Goal: Entertainment & Leisure: Consume media (video, audio)

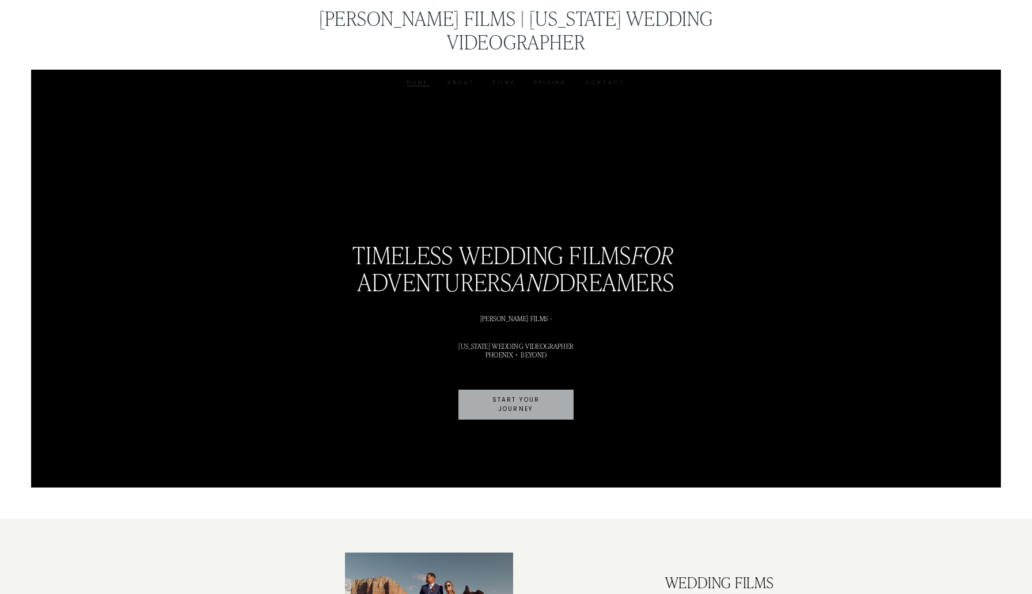
click at [504, 78] on link "Films" at bounding box center [504, 82] width 22 height 9
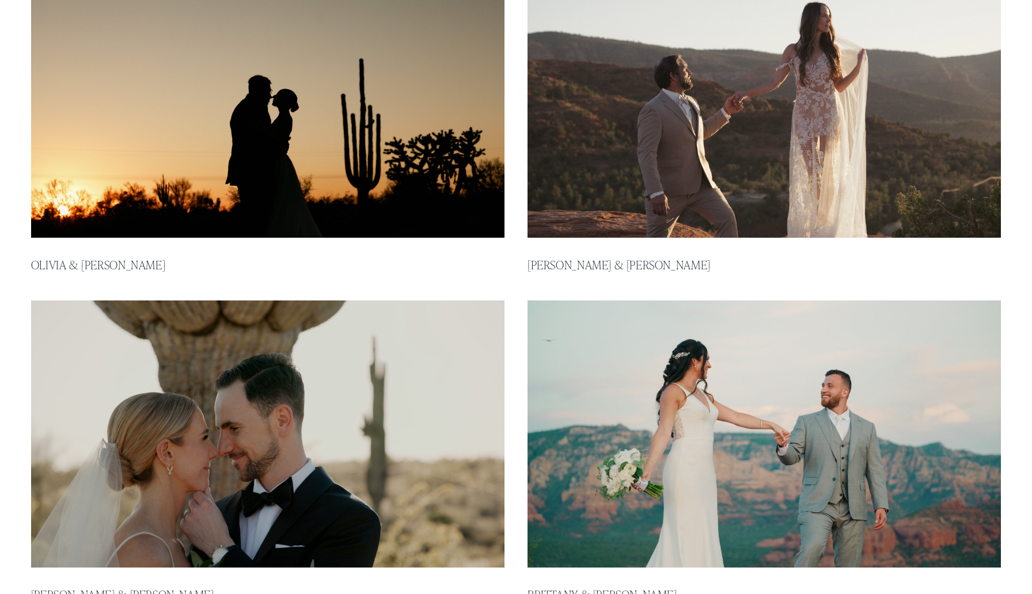
scroll to position [343, 0]
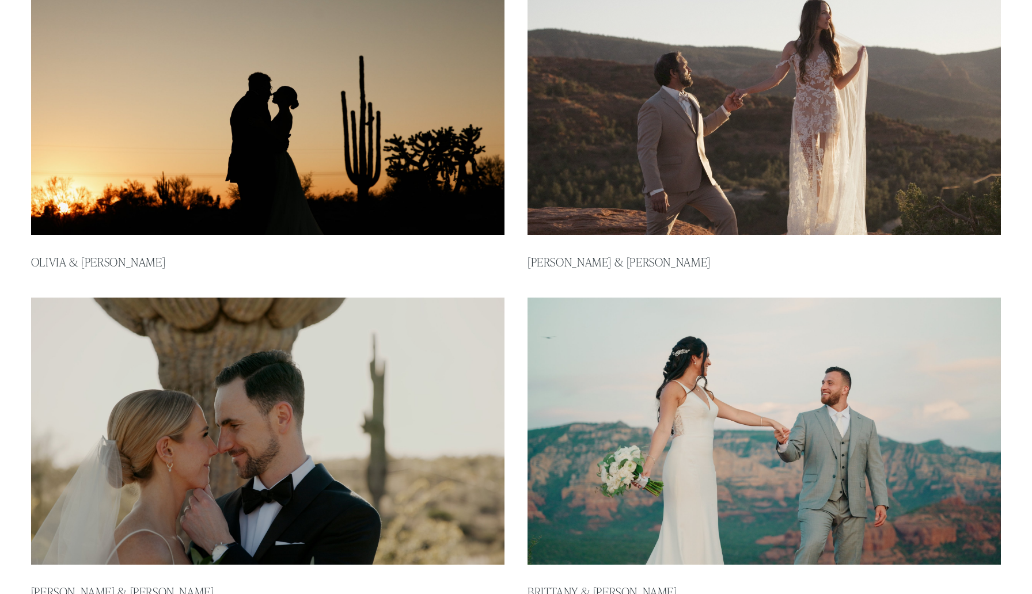
click at [675, 138] on img at bounding box center [764, 101] width 478 height 269
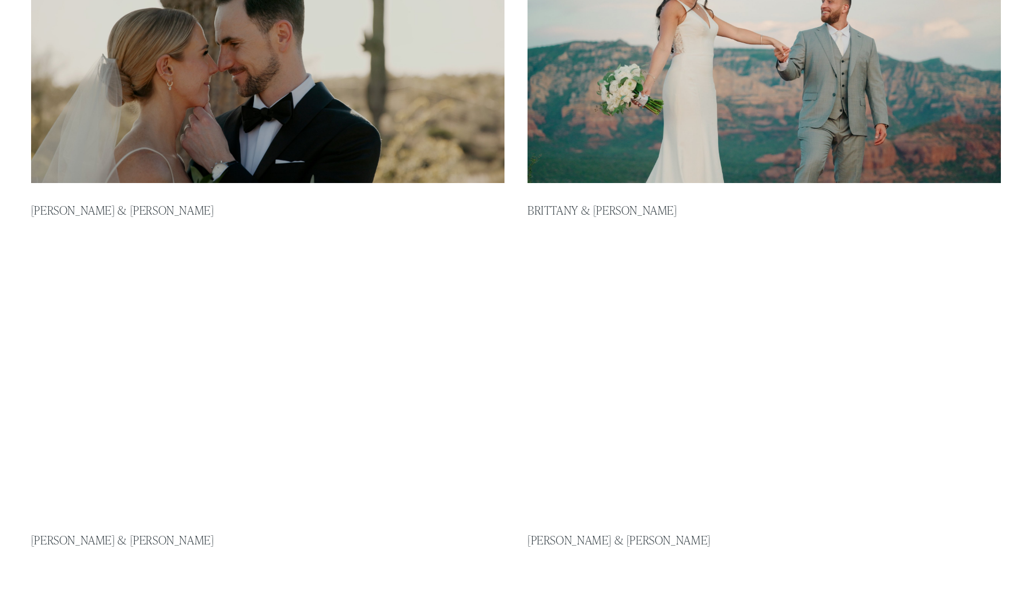
scroll to position [734, 0]
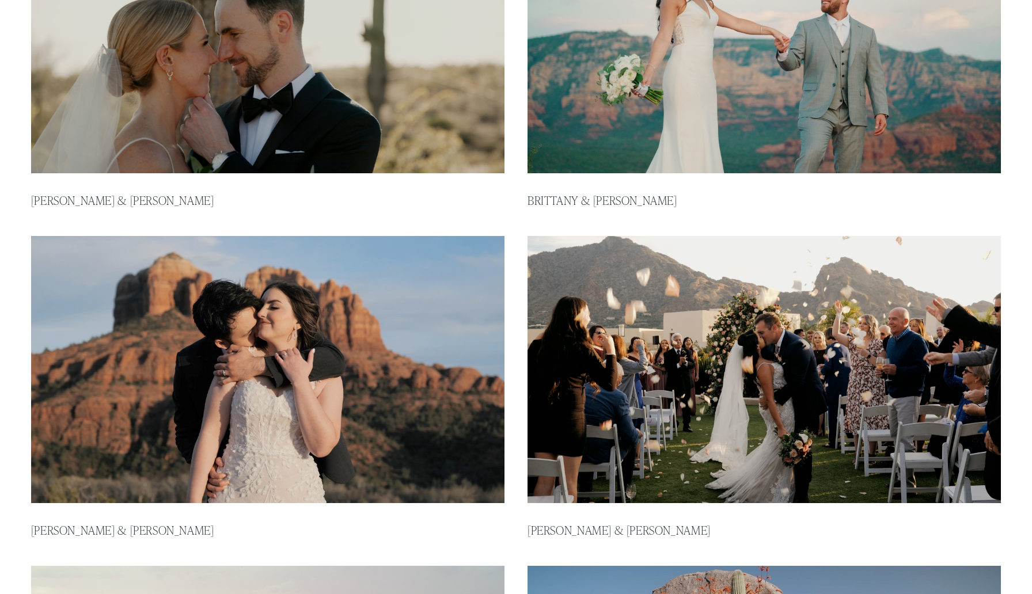
click at [237, 383] on img at bounding box center [268, 369] width 478 height 269
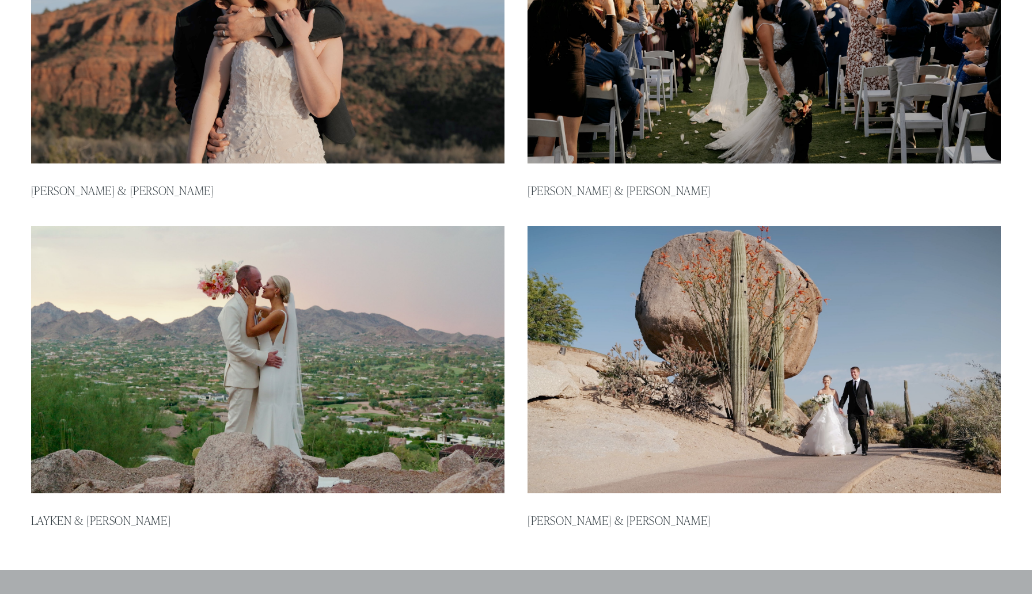
scroll to position [1190, 0]
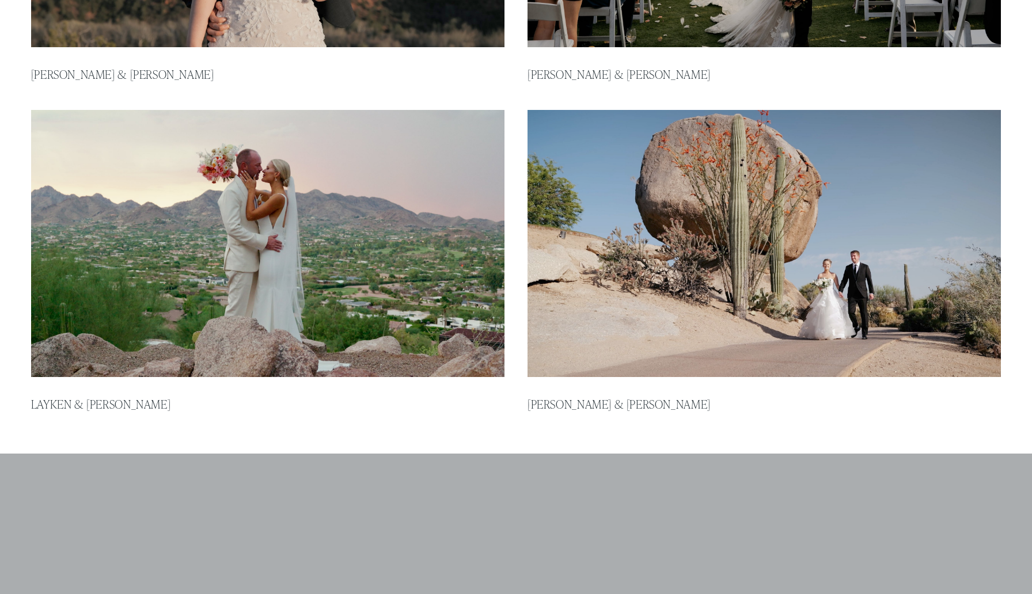
type input "*****"
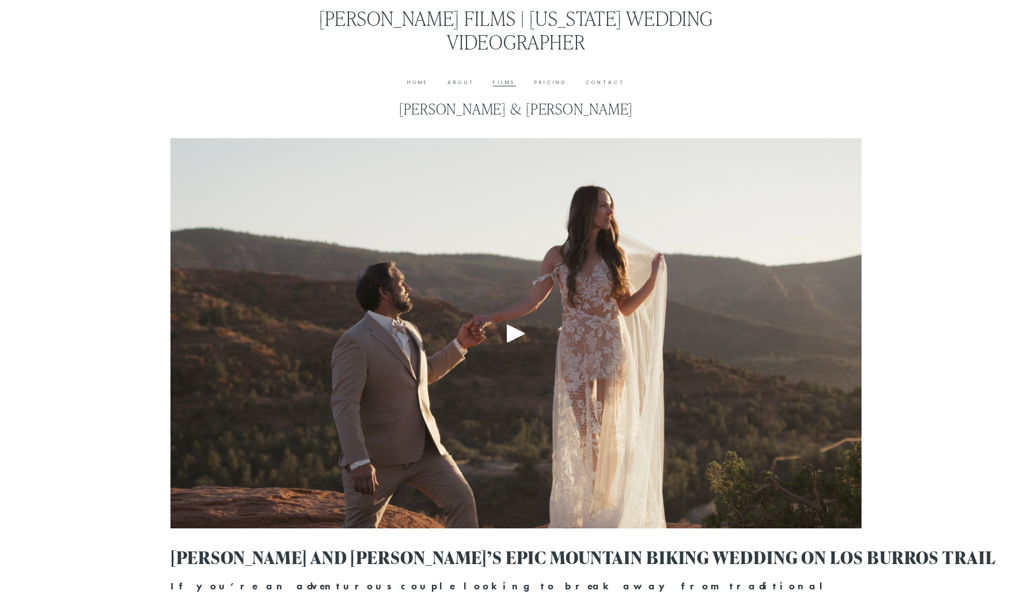
click at [512, 332] on div "Play" at bounding box center [516, 334] width 28 height 28
